Goal: Information Seeking & Learning: Find specific fact

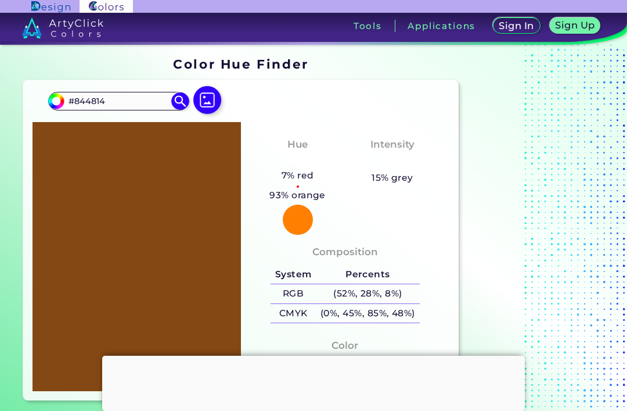
click at [80, 106] on input "#844814" at bounding box center [118, 101] width 108 height 16
click at [136, 107] on input "844814" at bounding box center [118, 101] width 108 height 16
type input "8abcde"
click at [230, 97] on div "#844814 8abcde Acadia ◉ Acid Green ◉ Aero Blue ◉ Alabaster ◉ Albescent White ◉ …" at bounding box center [240, 240] width 435 height 320
click at [178, 110] on img at bounding box center [179, 100] width 17 height 17
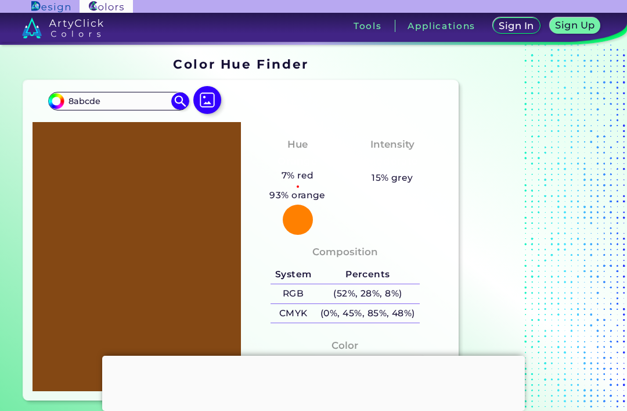
type input "#8abcde"
type input "#8ABCDE"
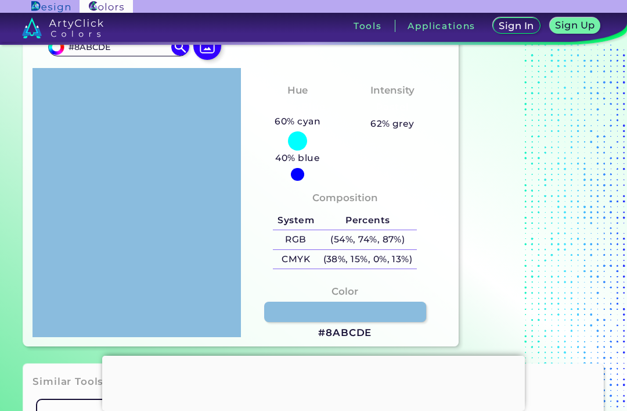
scroll to position [132, 0]
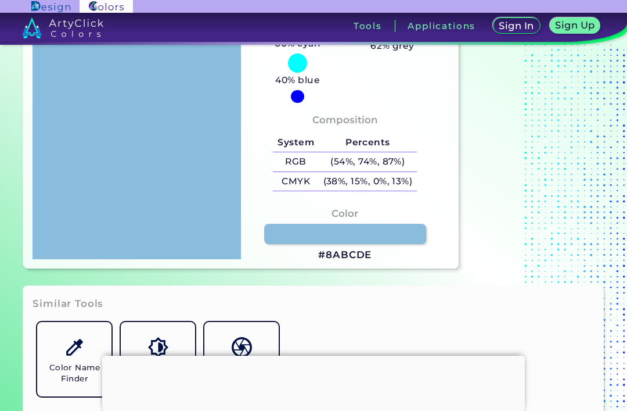
click at [403, 244] on link at bounding box center [345, 234] width 163 height 20
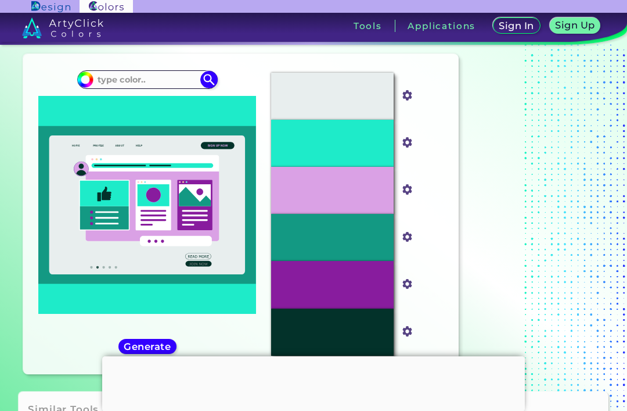
scroll to position [27, 0]
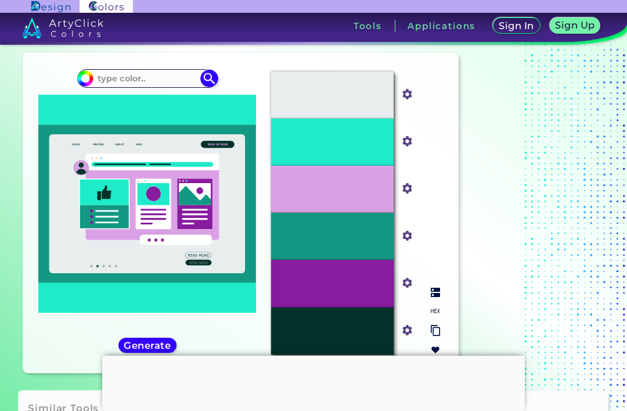
click at [409, 145] on input "#1eebc9" at bounding box center [405, 140] width 15 height 15
type input "#00d4d4"
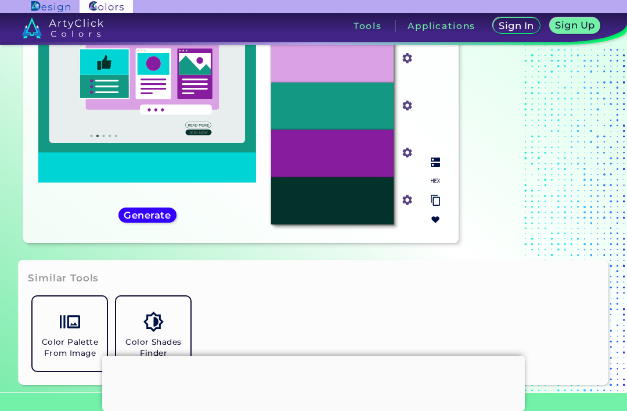
scroll to position [102, 0]
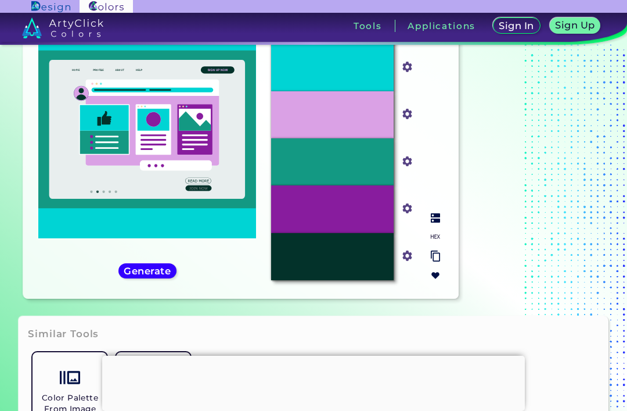
click at [336, 280] on div "#03322A" at bounding box center [332, 256] width 123 height 47
click at [407, 261] on input "#03322a" at bounding box center [405, 254] width 15 height 15
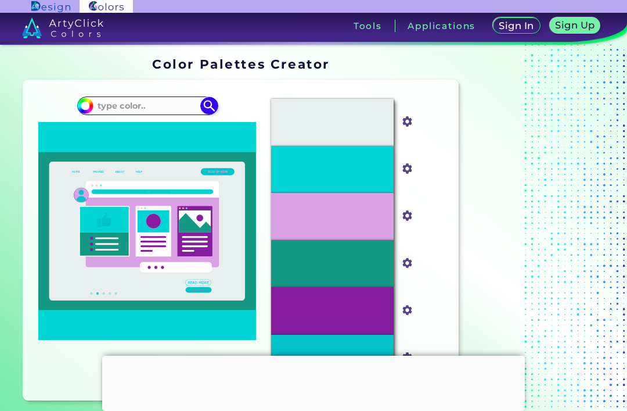
scroll to position [0, 0]
click at [110, 110] on input at bounding box center [148, 106] width 108 height 16
type input "T"
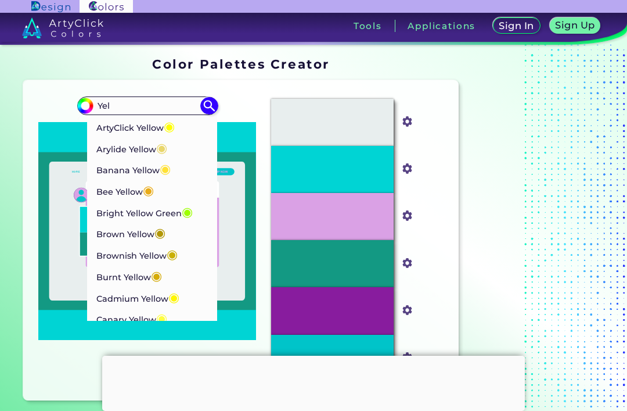
type input "Yel"
click at [109, 152] on p "Arylide Yellow ◉" at bounding box center [131, 147] width 71 height 21
type input "#e9d66b"
type input "#E9D66B"
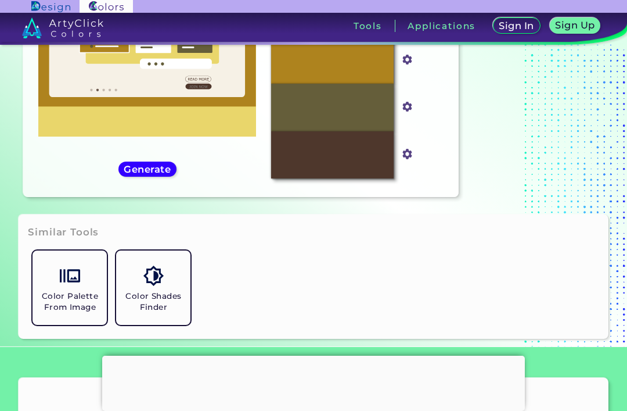
scroll to position [264, 0]
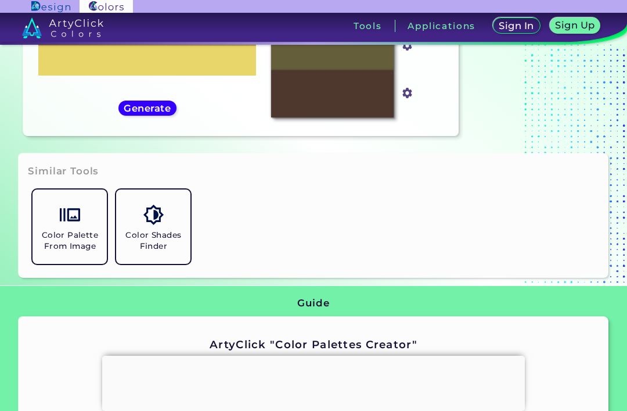
click at [131, 112] on h5 "Generate" at bounding box center [147, 107] width 42 height 9
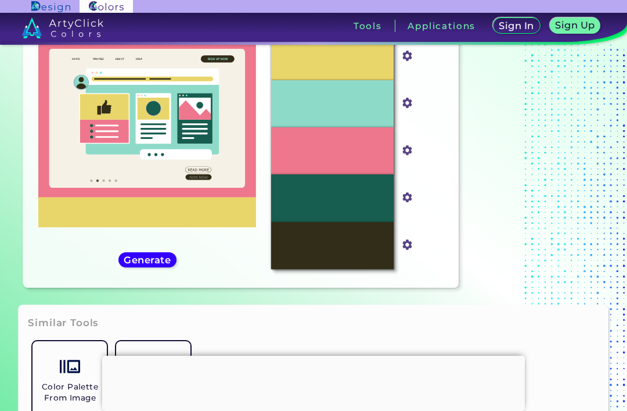
scroll to position [115, 0]
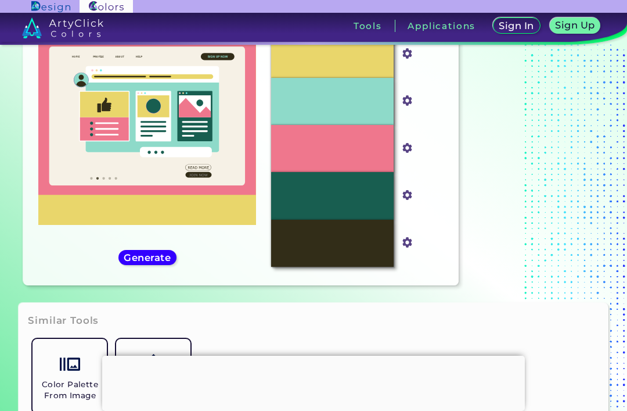
click at [131, 261] on h5 "Generate" at bounding box center [147, 257] width 42 height 9
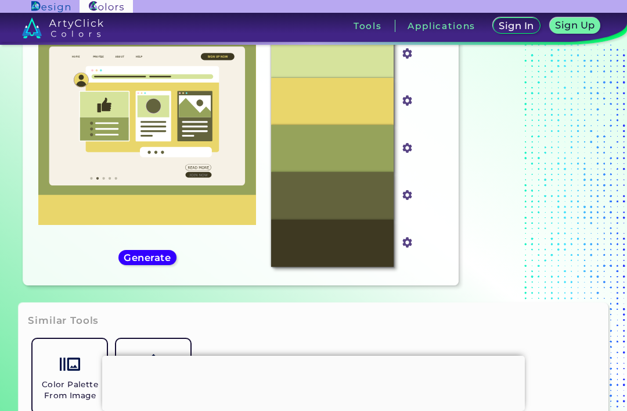
click at [138, 276] on div "#e9d66b #E9D66B ArtyClick Yellow ◉ Arylide Yellow ◉ Banana Yellow ◉ Bee Yellow …" at bounding box center [147, 124] width 229 height 301
click at [142, 261] on h5 "Generate" at bounding box center [147, 257] width 42 height 9
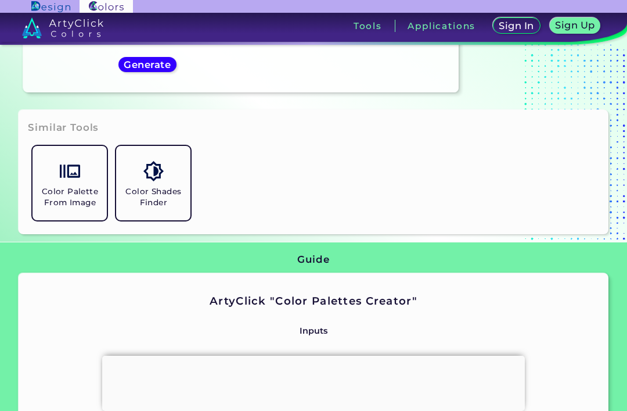
scroll to position [319, 0]
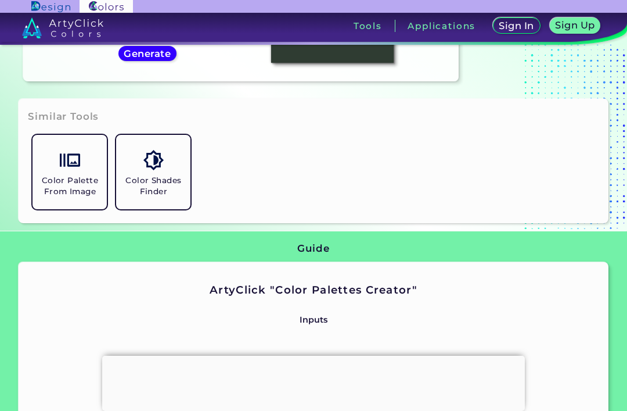
click at [65, 170] on img at bounding box center [70, 160] width 20 height 20
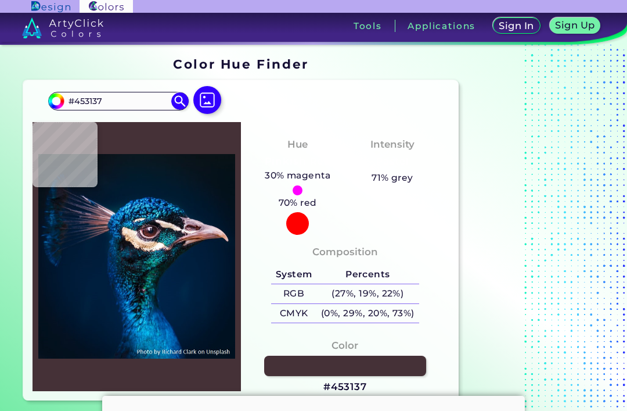
type input "#001a31"
type input "#001A31"
type input "#39252f"
type input "#39252F"
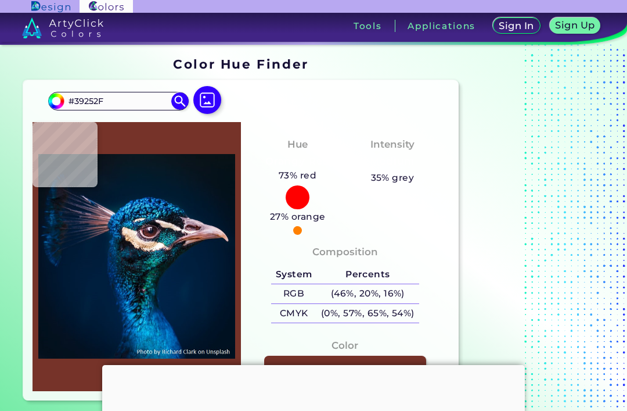
type input "#503841"
type input "#3d394f"
type input "#3D394F"
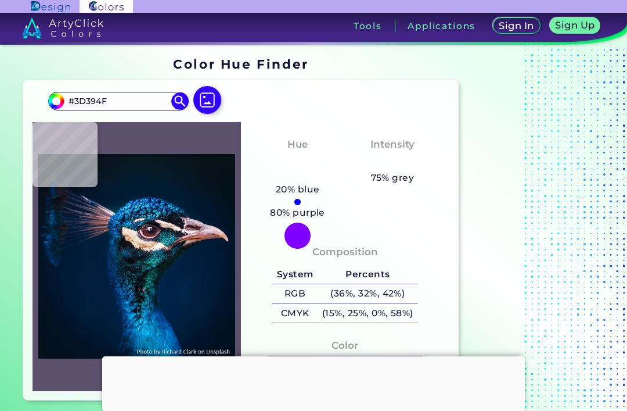
type input "#5c516c"
type input "#5C516C"
type input "#7c6879"
type input "#7C6879"
type input "#4b9aba"
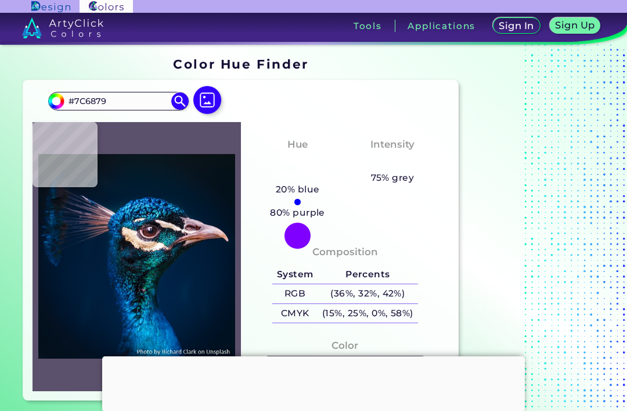
type input "#4B9ABA"
type input "#29779c"
type input "#29779C"
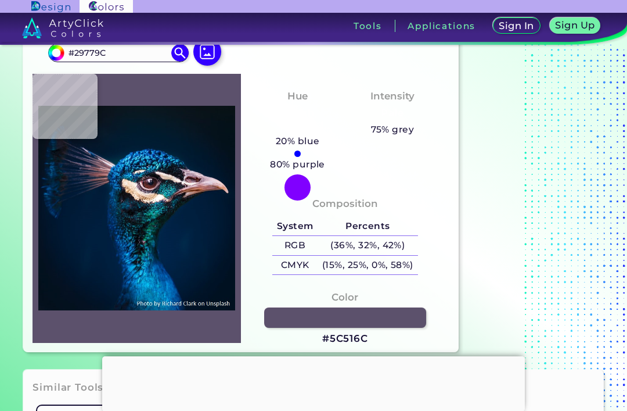
type input "#092848"
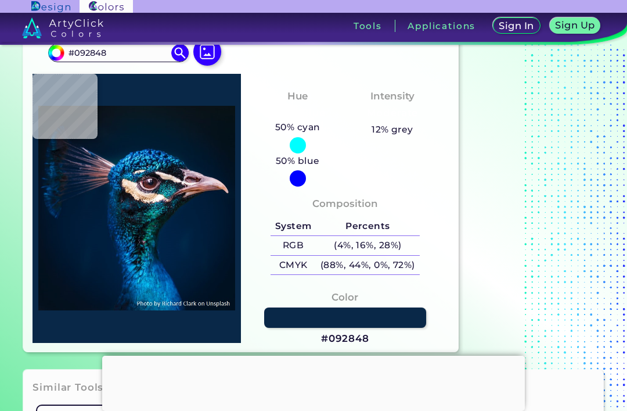
type input "#0b527c"
type input "#0B527C"
type input "#1d647e"
type input "#1D647E"
type input "#063156"
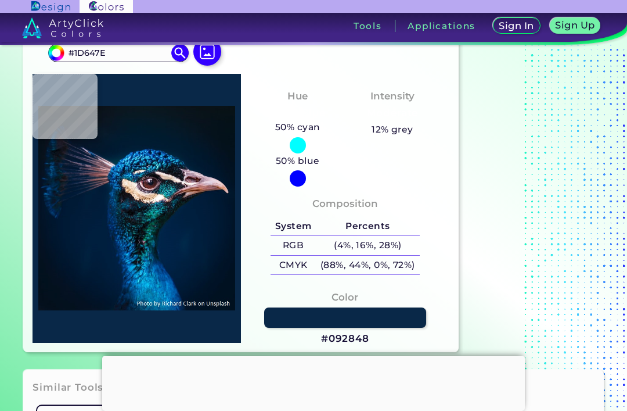
type input "#063156"
type input "#cec9bd"
type input "#CEC9BD"
type input "#fdfbf9"
type input "#FDFBF9"
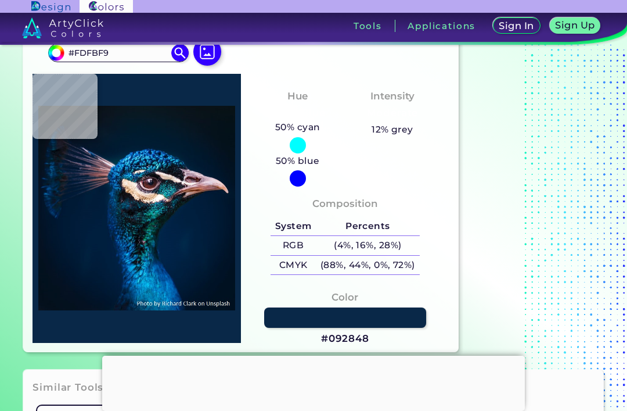
type input "#6a6978"
type input "#6A6978"
type input "#058cc5"
type input "#058CC5"
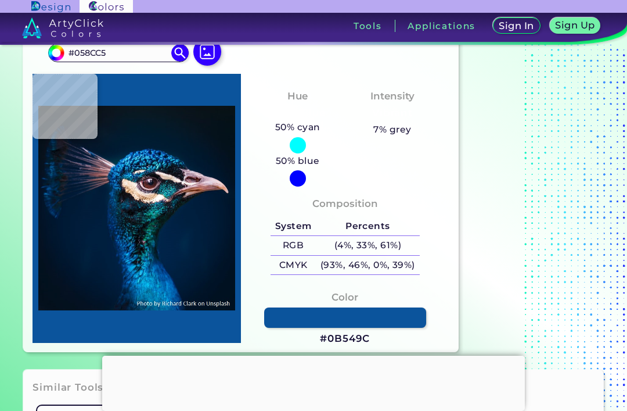
type input "#0b549c"
type input "#0B549C"
type input "#1497ca"
type input "#1497CA"
type input "#1ba7d8"
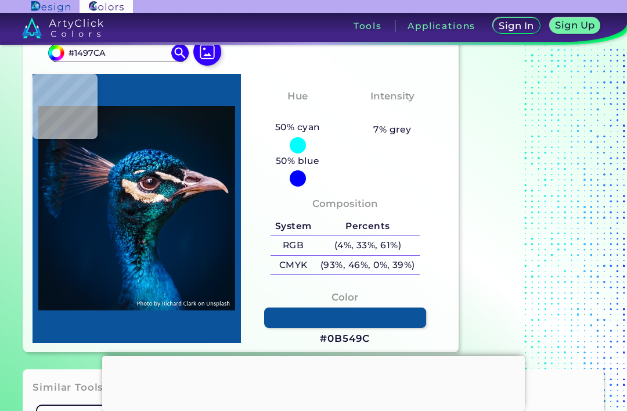
type input "#1BA7D8"
type input "#037fc3"
type input "#037FC3"
type input "#12528e"
type input "#12528E"
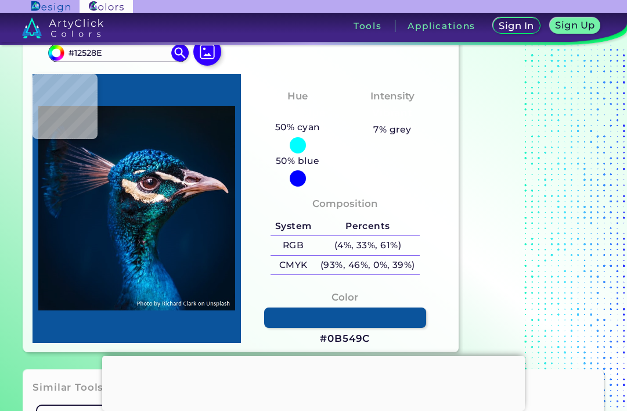
type input "#1e4e8e"
type input "#1E4E8E"
type input "#1f4d6c"
type input "#1F4D6C"
type input "#a19db4"
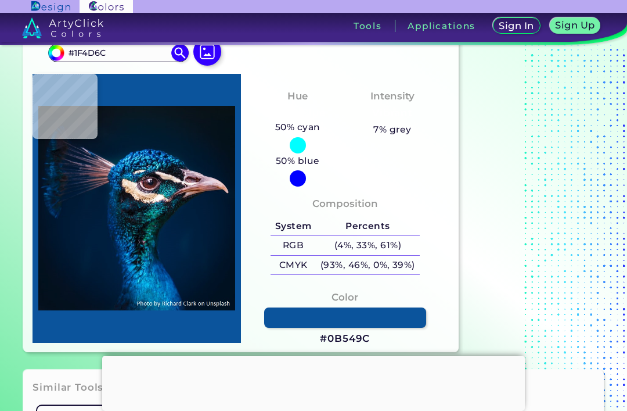
type input "#A19DB4"
type input "#033c5c"
type input "#033C5C"
type input "#034260"
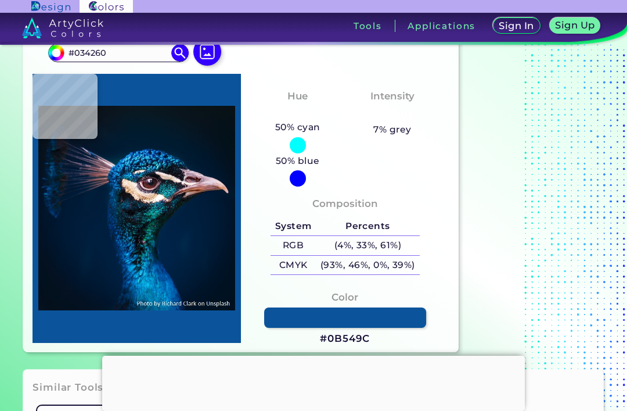
type input "#012241"
type input "#073f75"
type input "#073F75"
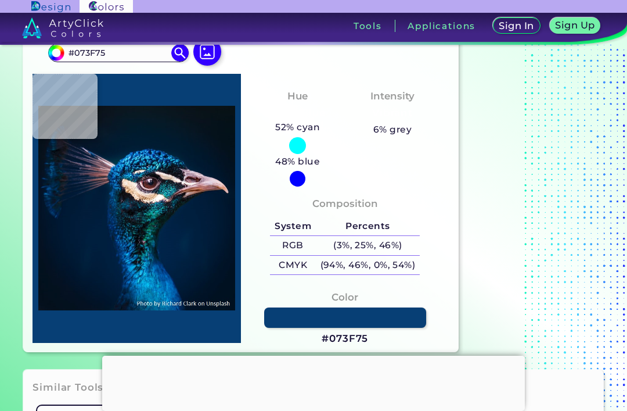
type input "#033062"
type input "#012340"
type input "#07597a"
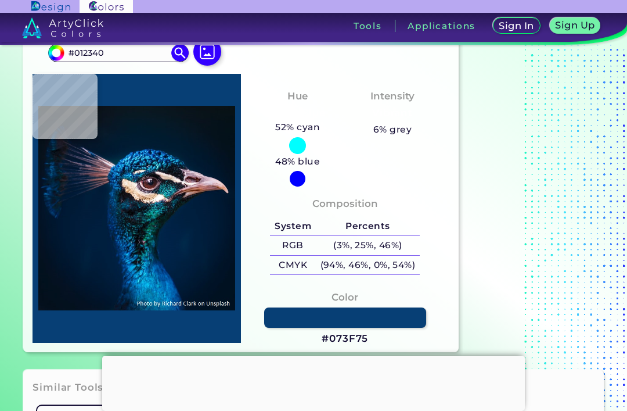
type input "#07597A"
type input "#4bbeea"
type input "#4BBEEA"
type input "#052f62"
type input "#052F62"
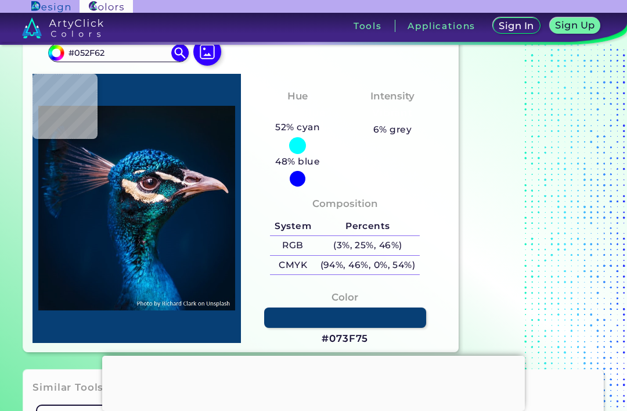
type input "#044171"
type input "#20578a"
type input "#20578A"
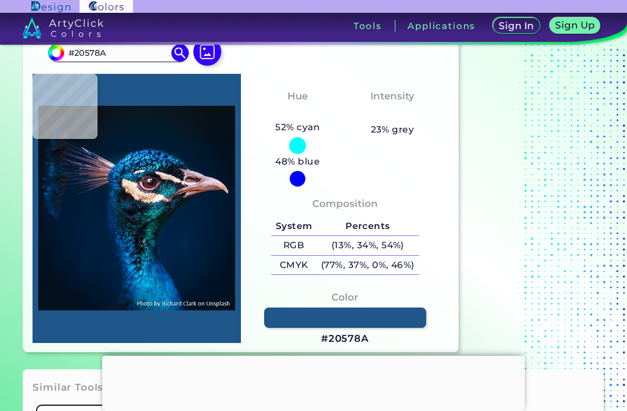
type input "#437ca6"
type input "#437CA6"
type input "#012b4d"
type input "#012B4D"
type input "#265367"
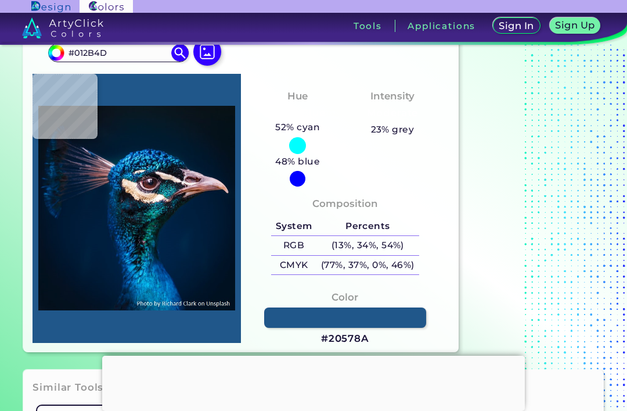
type input "#265367"
type input "#1f1621"
type input "#1F1621"
type input "#6e5a6c"
type input "#6E5A6C"
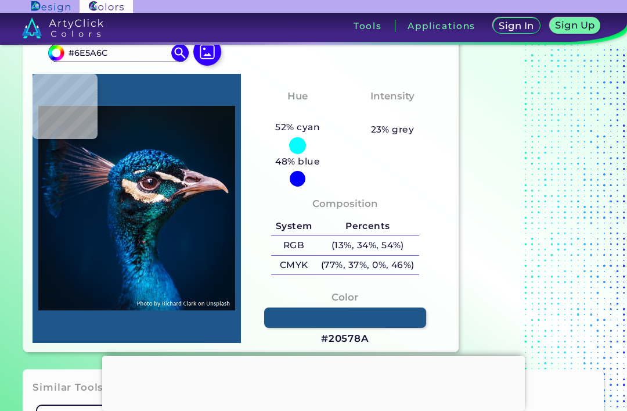
type input "#b57b80"
type input "#B57B80"
type input "#863d35"
type input "#863D35"
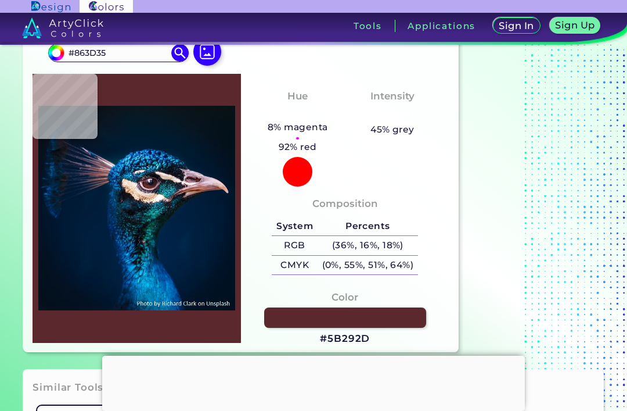
type input "#5b292d"
type input "#5B292D"
type input "#552528"
type input "#462429"
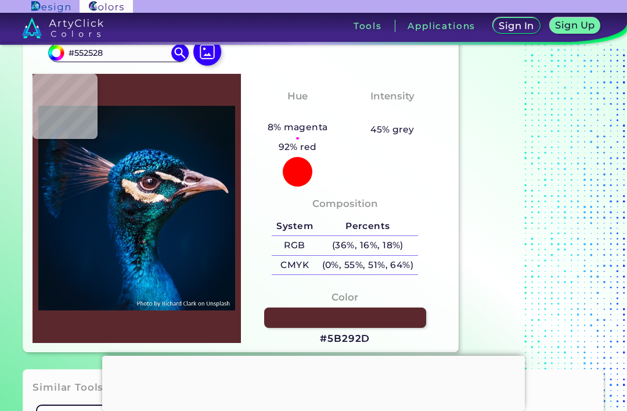
type input "#462429"
type input "#22141b"
type input "#22141B"
type input "#051325"
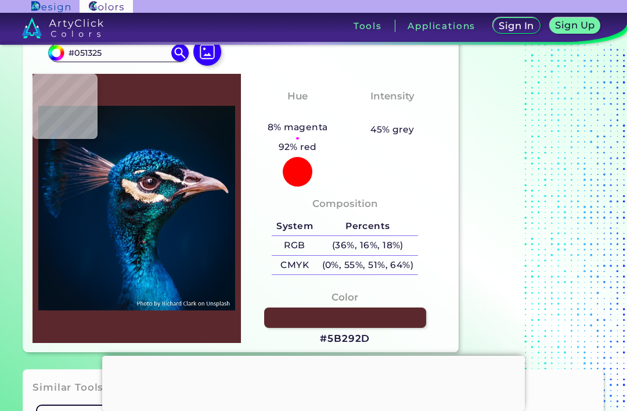
type input "#0b1320"
type input "#0B1320"
type input "#191921"
type input "#33262b"
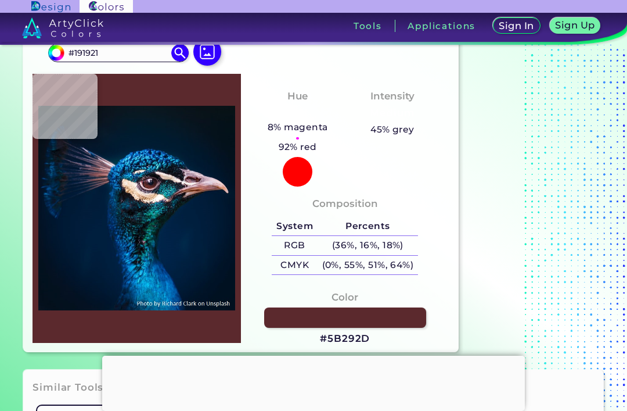
type input "#33262B"
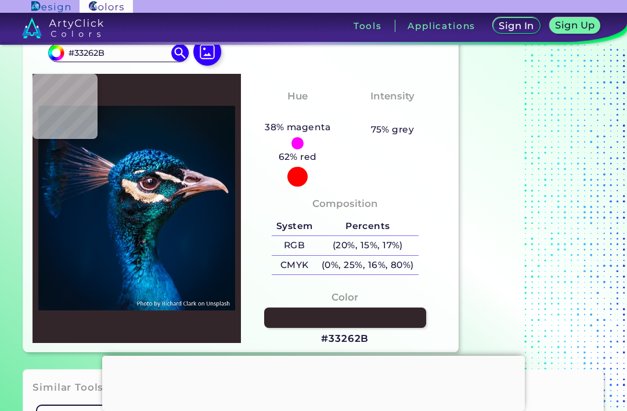
type input "#0b1320"
type input "#0B1320"
type input "#051325"
type input "#0f1a30"
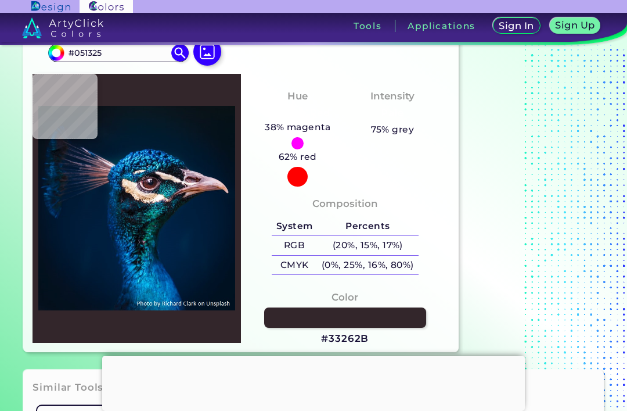
type input "#0F1A30"
type input "#051325"
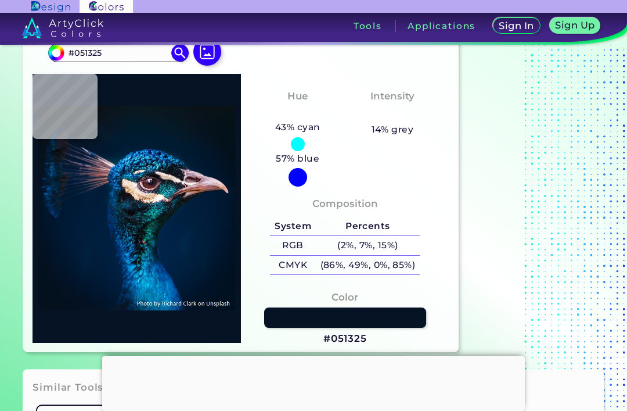
type input "#0b1320"
type input "#0B1320"
type input "#0a0914"
type input "#0A0914"
type input "#180e15"
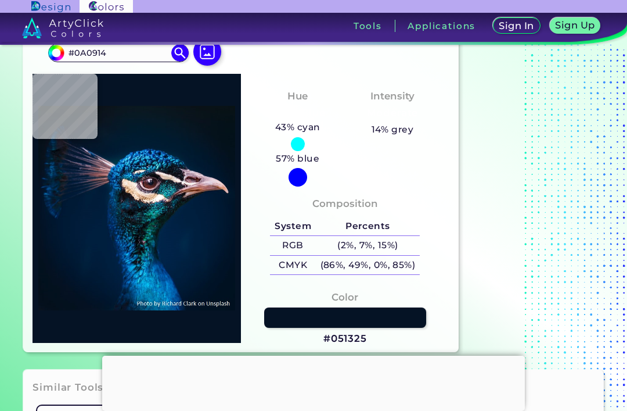
type input "#180E15"
type input "#110813"
type input "#331d26"
type input "#331D26"
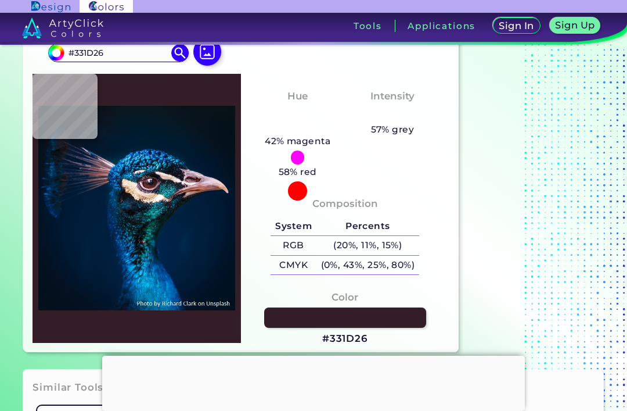
type input "#43222a"
type input "#43222A"
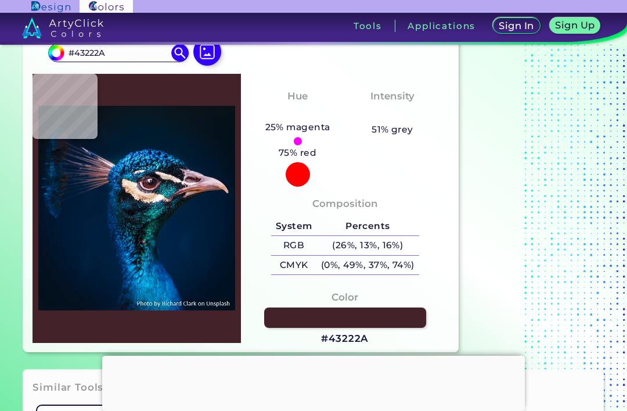
type input "#331d26"
type input "#331D26"
type input "#110813"
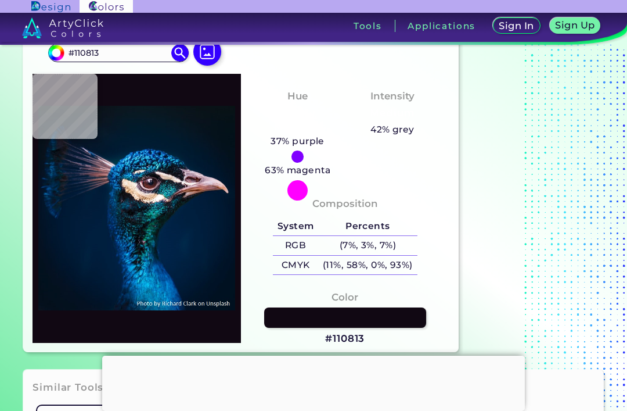
type input "#0a0817"
type input "#0A0817"
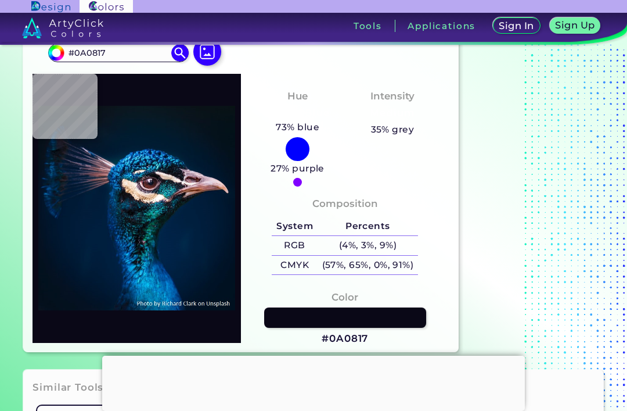
type input "#7e788c"
type input "#7E788C"
type input "#a99eb4"
type input "#A99EB4"
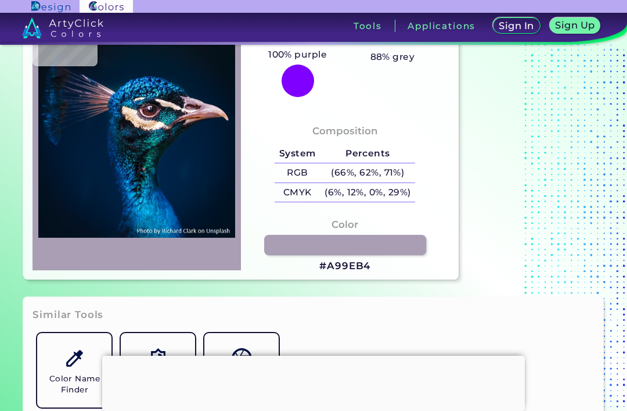
scroll to position [113, 0]
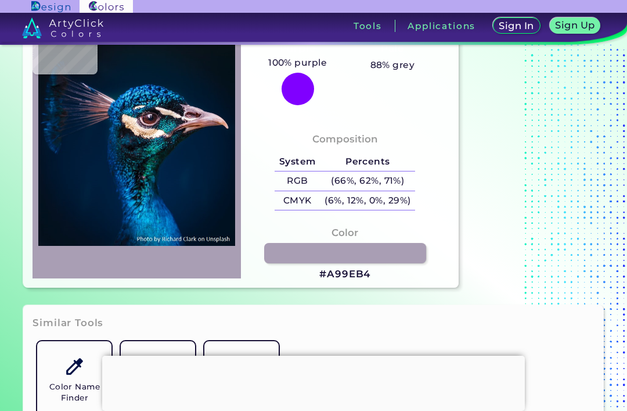
type input "#03111e"
type input "#03111E"
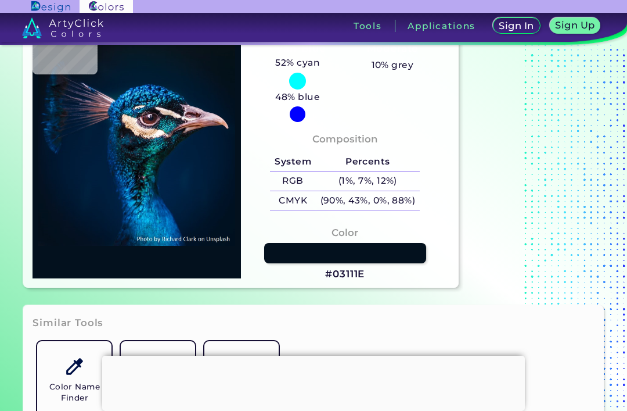
type input "#000000"
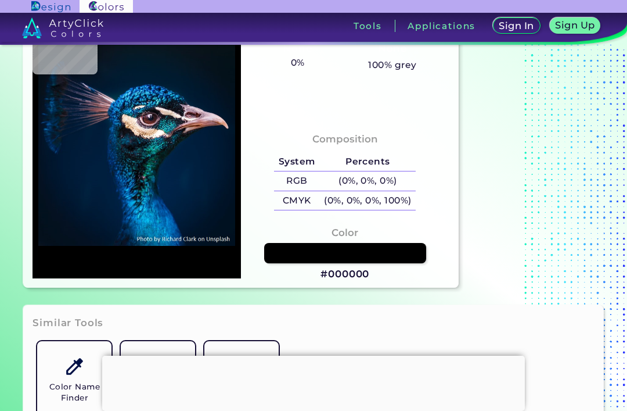
type input "#03111e"
type input "#03111E"
type input "#041123"
type input "#001935"
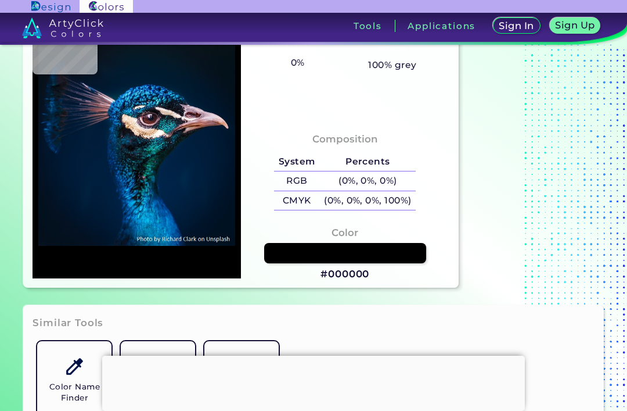
type input "#001935"
type input "#00213d"
type input "#00213D"
type input "#001f3e"
type input "#001F3E"
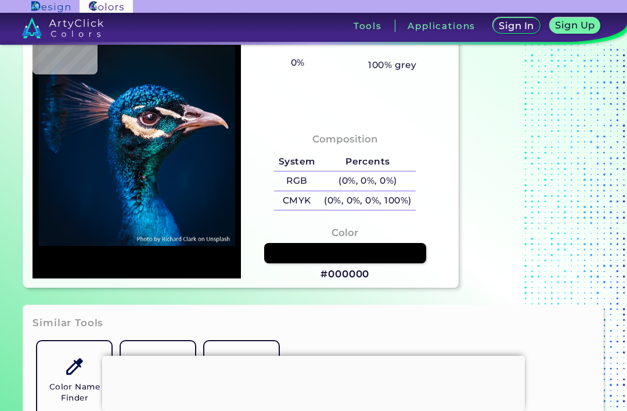
type input "#021d40"
type input "#021D40"
type input "#012e6e"
type input "#012E6E"
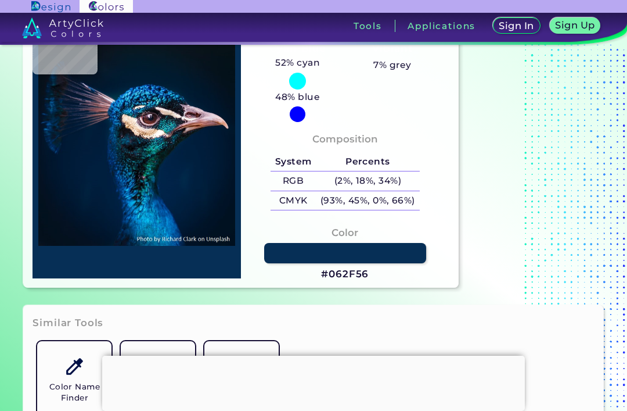
type input "#062f56"
type input "#062F56"
type input "#042e41"
type input "#042E41"
type input "#073351"
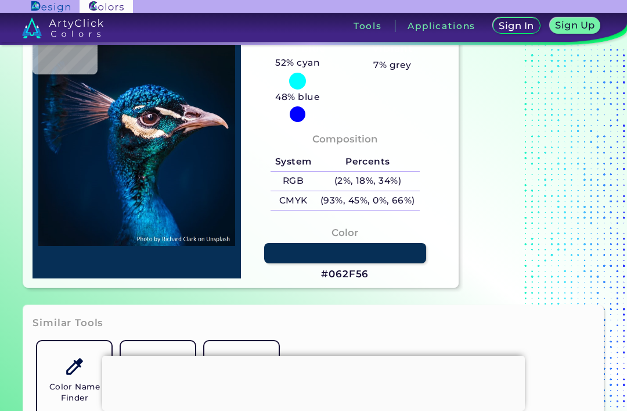
type input "#073351"
type input "#23243a"
type input "#23243A"
type input "#112b3e"
type input "#112B3E"
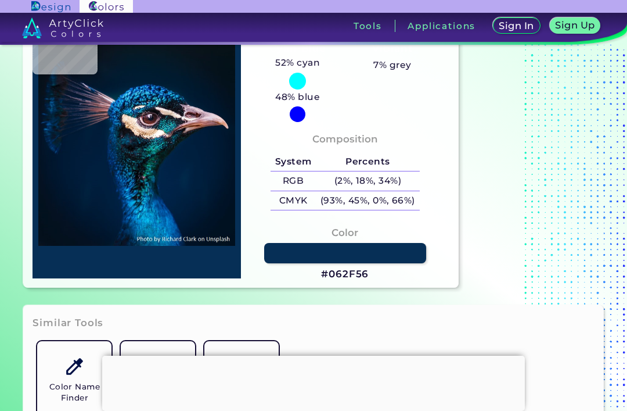
type input "#f8d4b9"
type input "#F8D4B9"
type input "#dbb99c"
type input "#DBB99C"
type input "#f8d5c0"
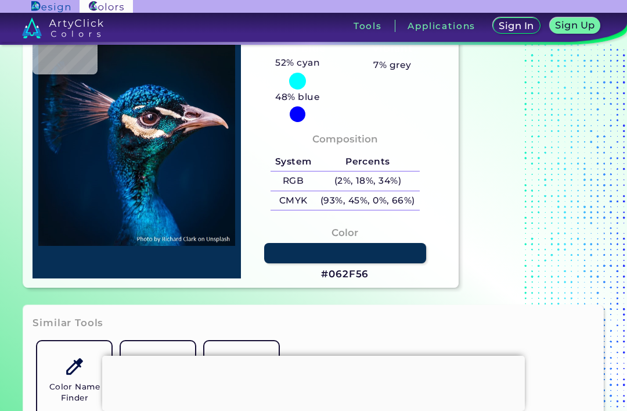
type input "#F8D5C0"
type input "#f0e1da"
type input "#F0E1DA"
type input "#5d4e60"
type input "#5D4E60"
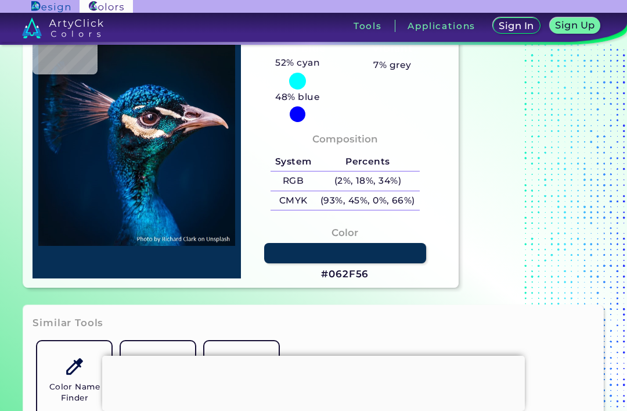
type input "#9f94ab"
type input "#9F94AB"
type input "#a796a5"
type input "#A796A5"
type input "#422b38"
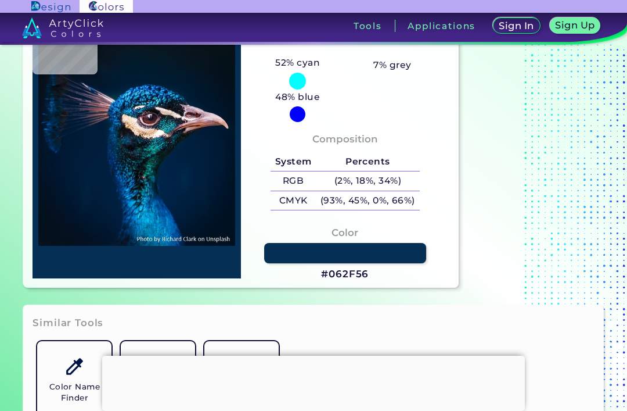
type input "#422B38"
type input "#392630"
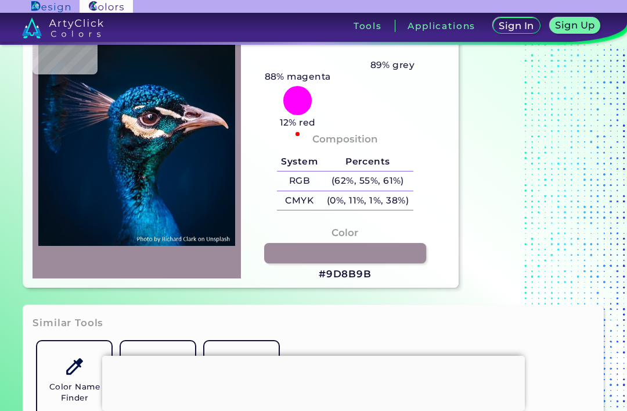
type input "#9d8b9b"
type input "#9D8B9B"
type input "#e0ccb7"
type input "#E0CCB7"
type input "#cba986"
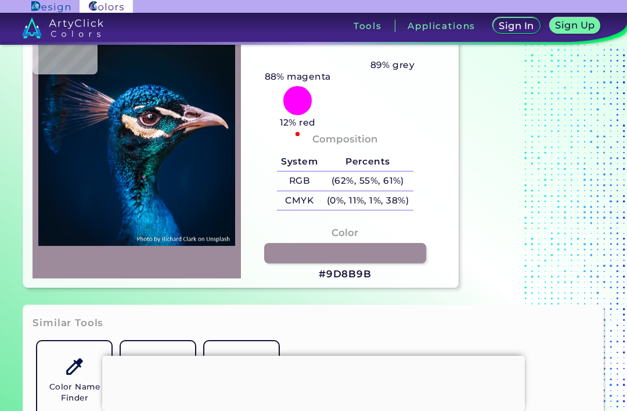
type input "#CBA986"
type input "#02253a"
type input "#02253A"
type input "#02509b"
type input "#02509B"
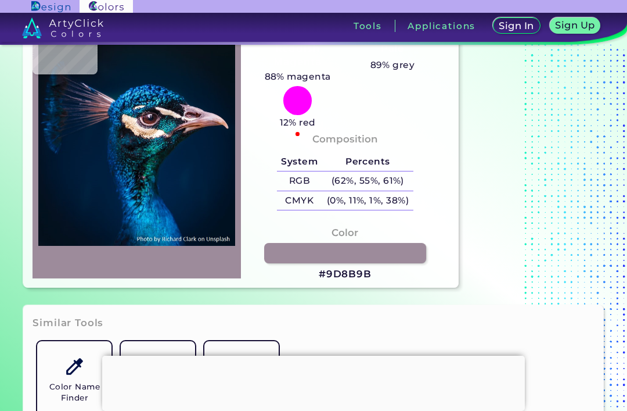
type input "#002340"
type input "#001e3a"
type input "#001E3A"
type input "#011c39"
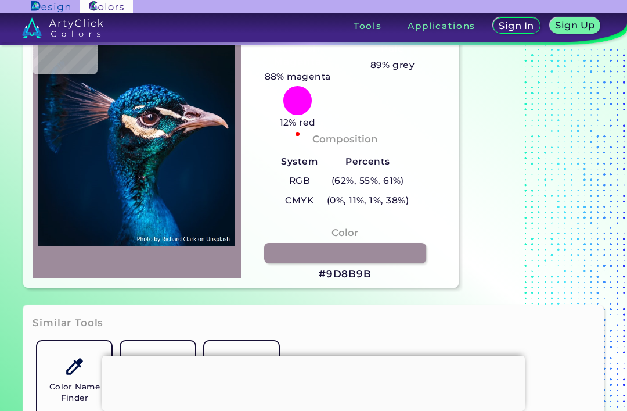
type input "#011C39"
type input "#001d3b"
type input "#001D3B"
type input "#033667"
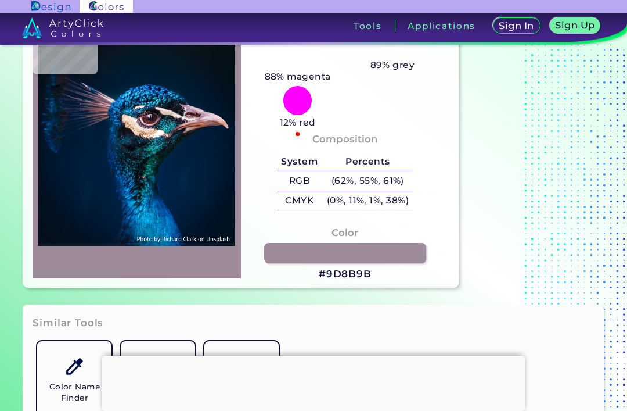
type input "#0f161e"
type input "#0F161E"
type input "#042430"
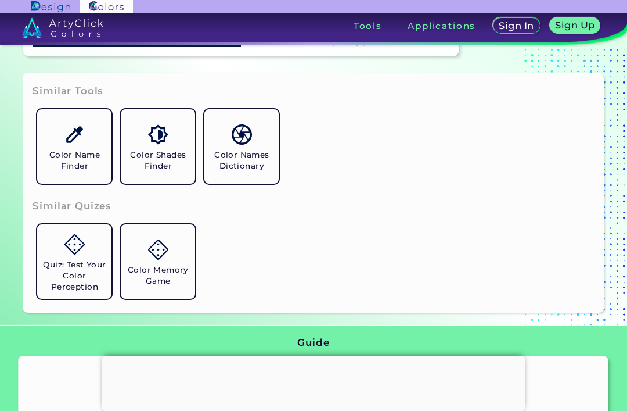
scroll to position [354, 0]
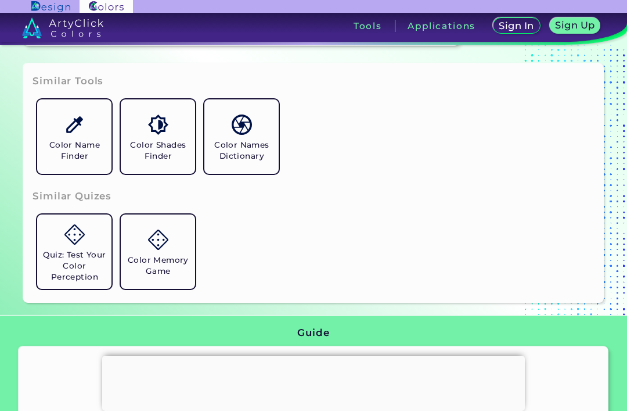
click at [254, 161] on h5 "Color Names Dictionary" at bounding box center [241, 150] width 65 height 22
